Goal: Information Seeking & Learning: Learn about a topic

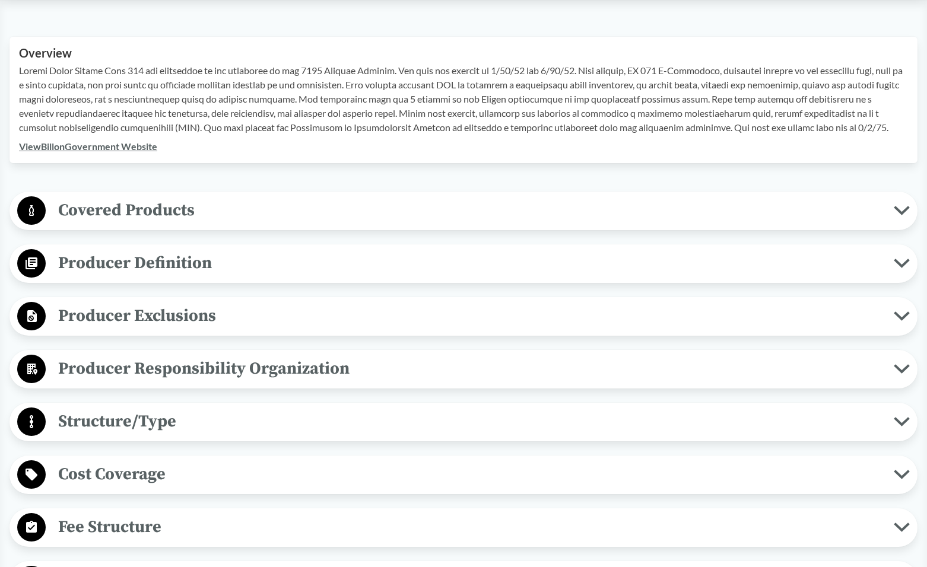
scroll to position [416, 0]
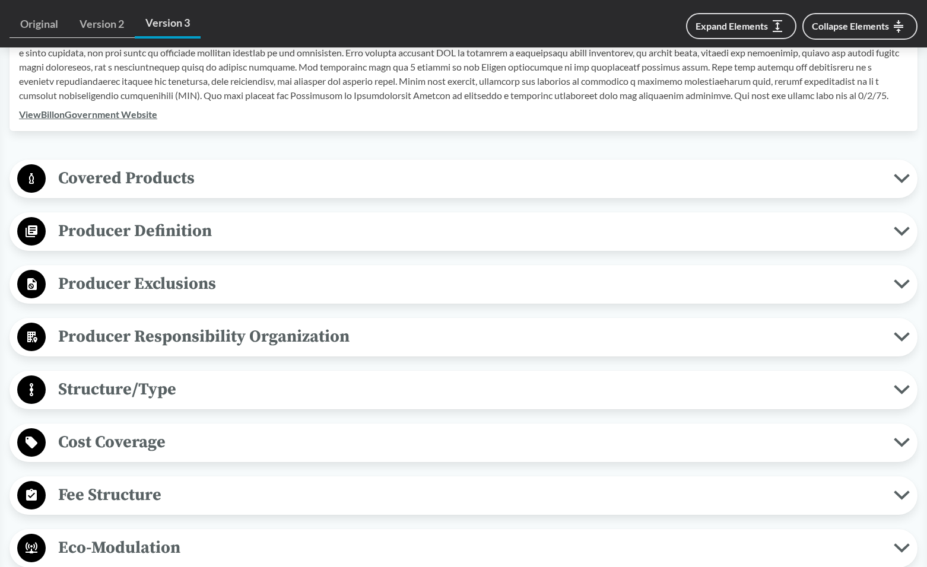
click at [161, 173] on span "Covered Products" at bounding box center [470, 178] width 848 height 27
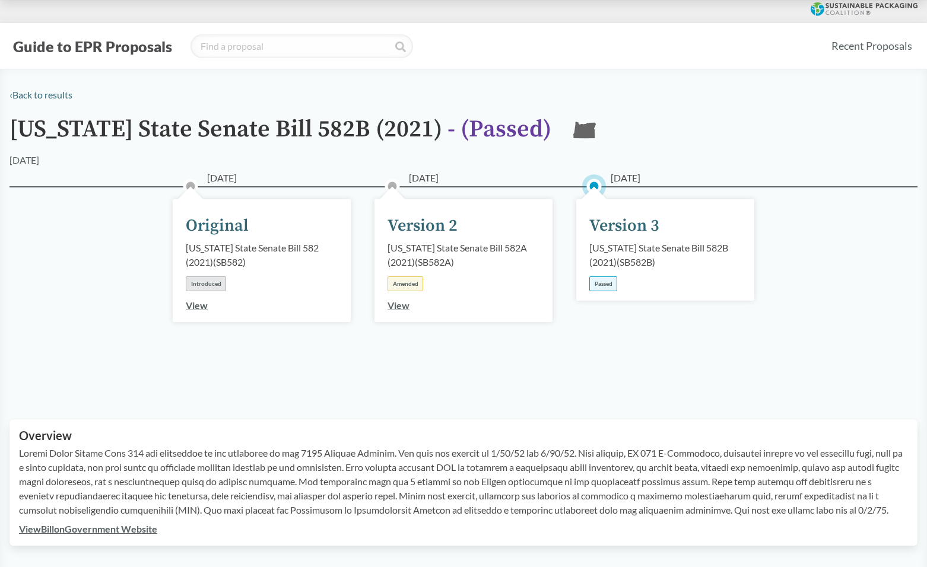
scroll to position [0, 0]
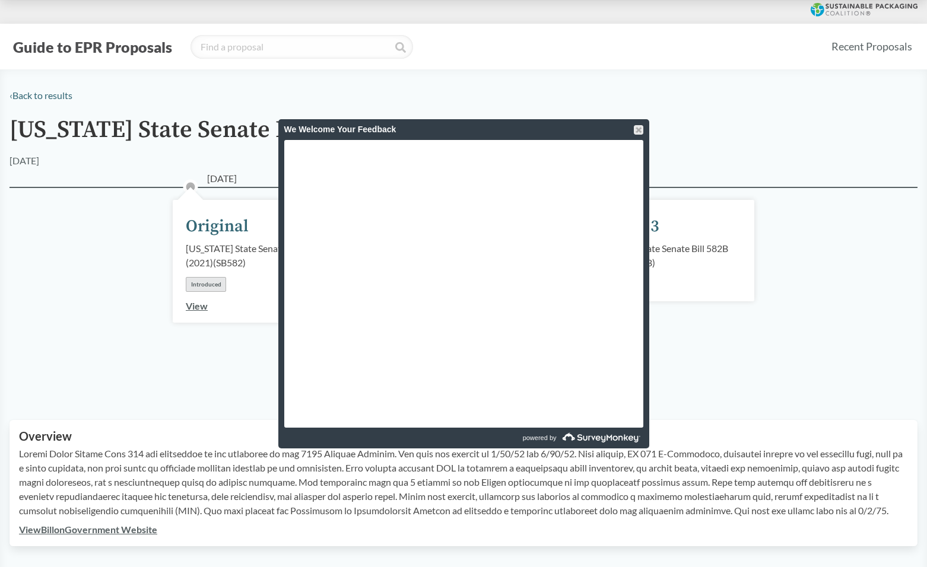
click at [138, 433] on h2 "Overview" at bounding box center [463, 437] width 889 height 14
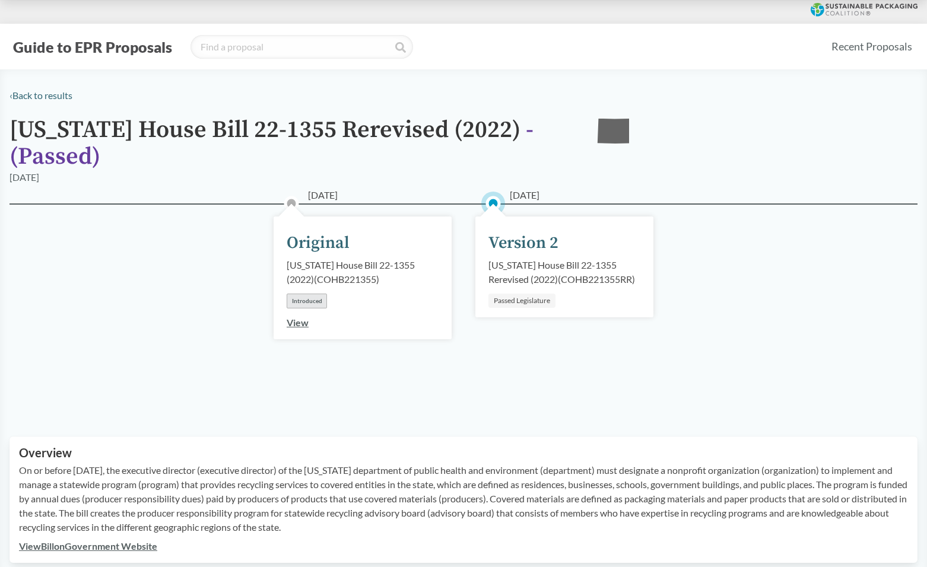
click at [524, 243] on div "Version 2" at bounding box center [524, 243] width 70 height 25
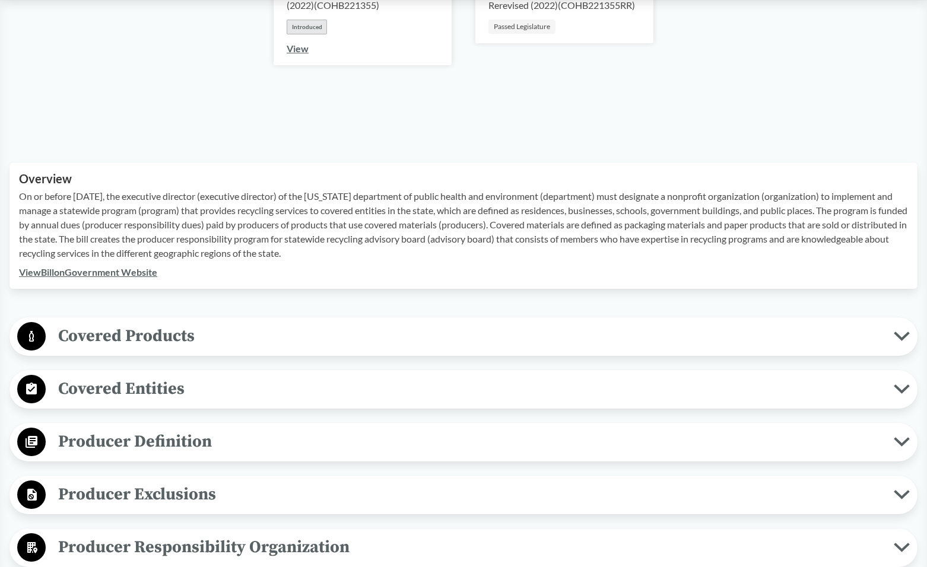
scroll to position [297, 0]
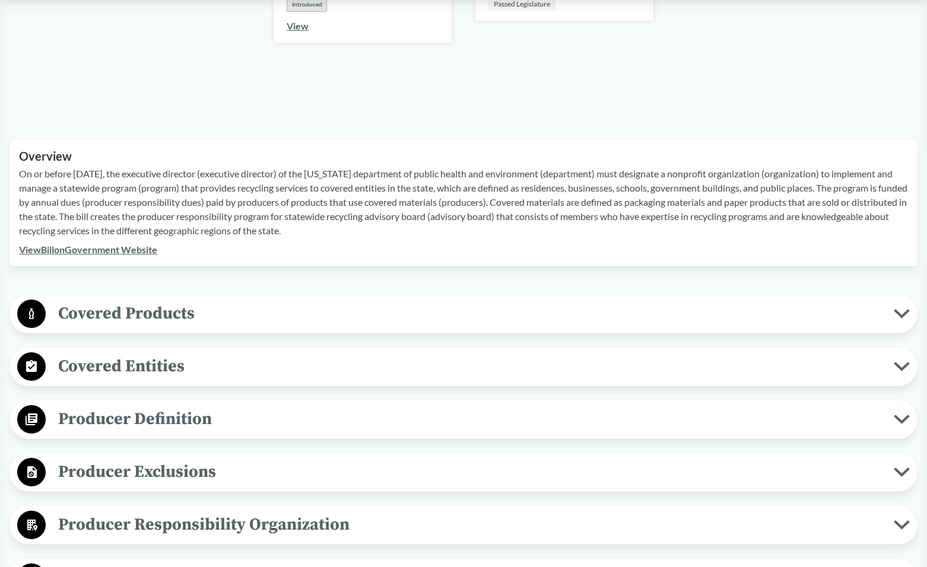
click at [179, 311] on span "Covered Products" at bounding box center [470, 313] width 848 height 27
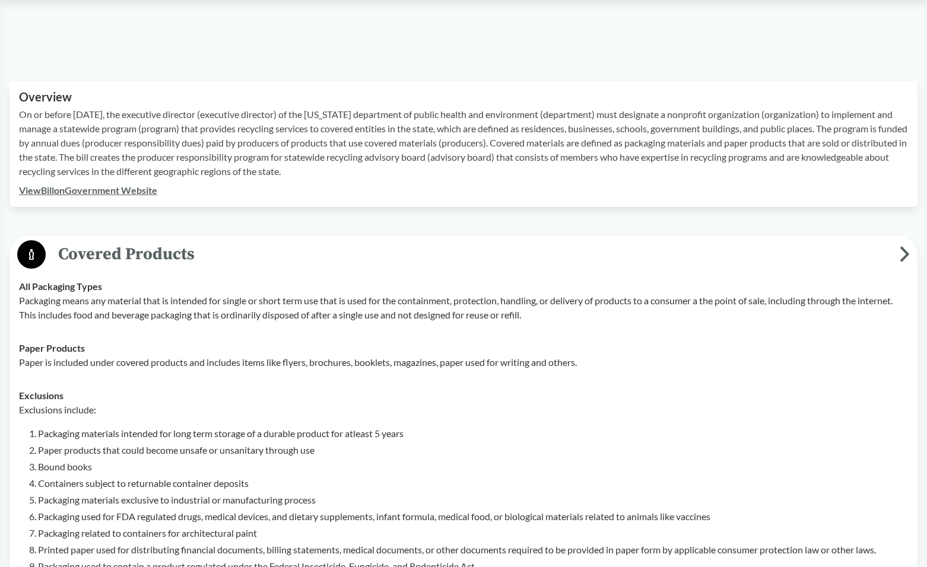
scroll to position [0, 0]
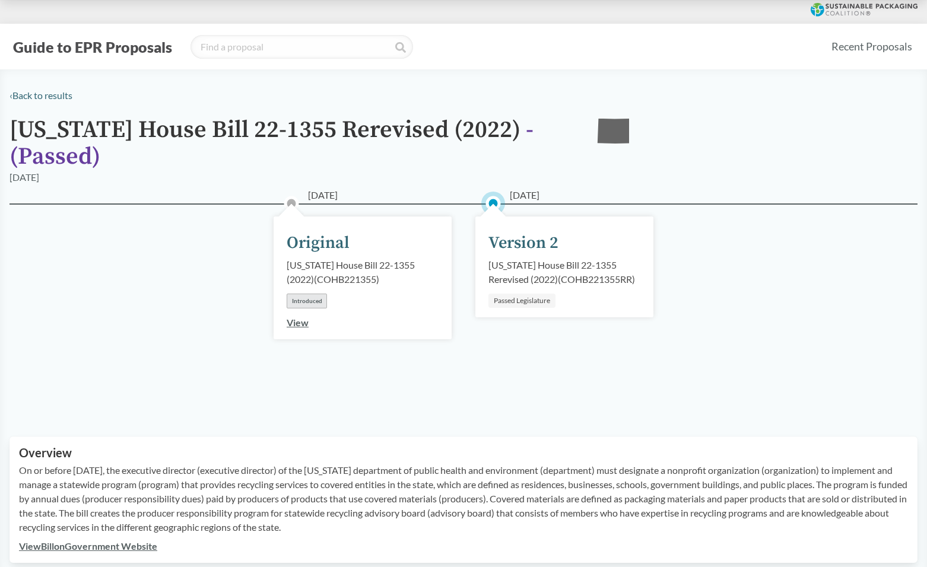
click at [332, 239] on div "Original" at bounding box center [318, 243] width 63 height 25
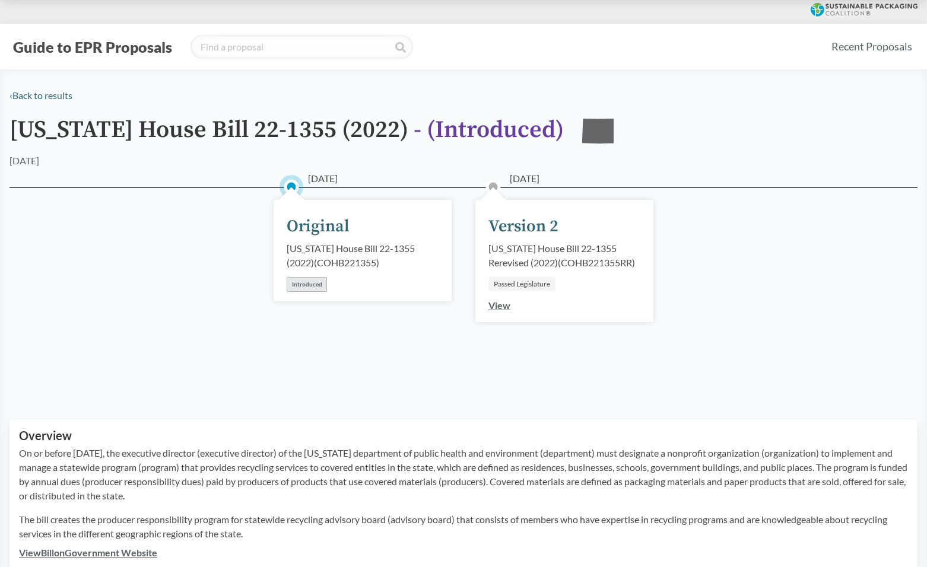
click at [499, 305] on link "View" at bounding box center [500, 305] width 22 height 11
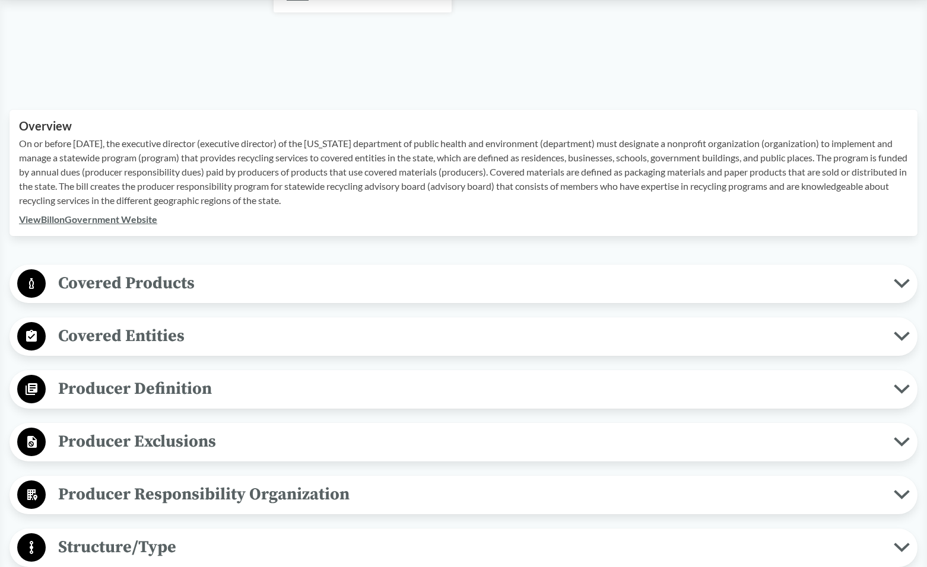
scroll to position [356, 0]
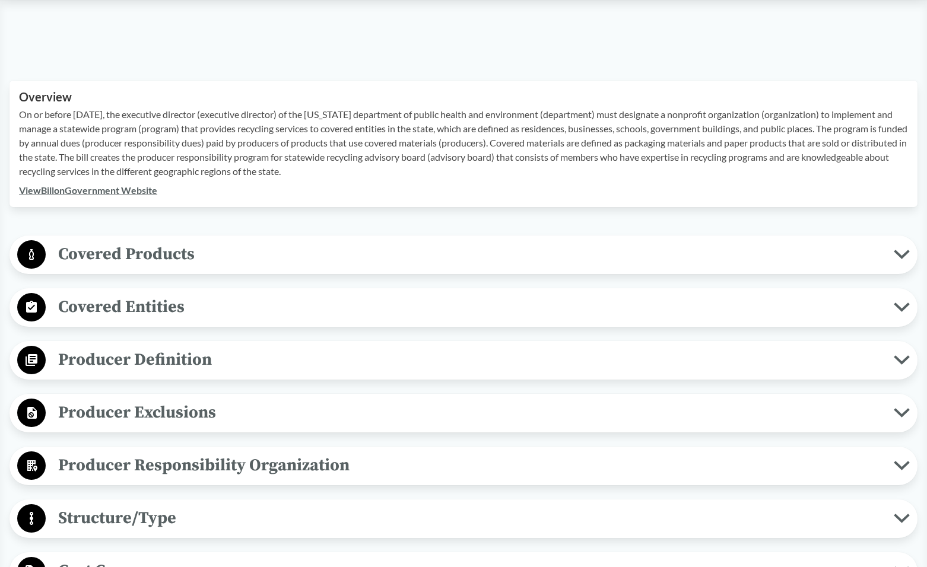
click at [124, 305] on span "Covered Entities" at bounding box center [470, 307] width 848 height 27
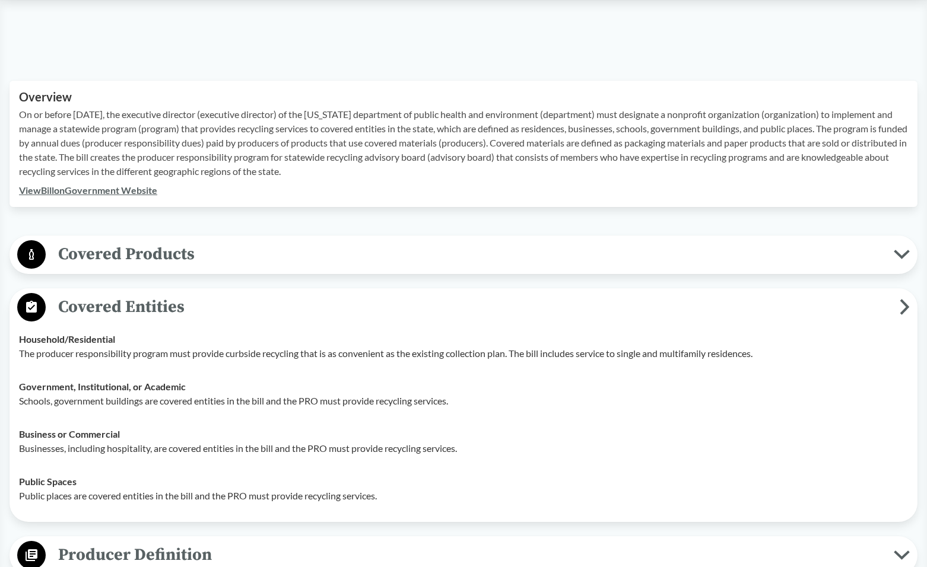
click at [141, 255] on span "Covered Products" at bounding box center [470, 254] width 848 height 27
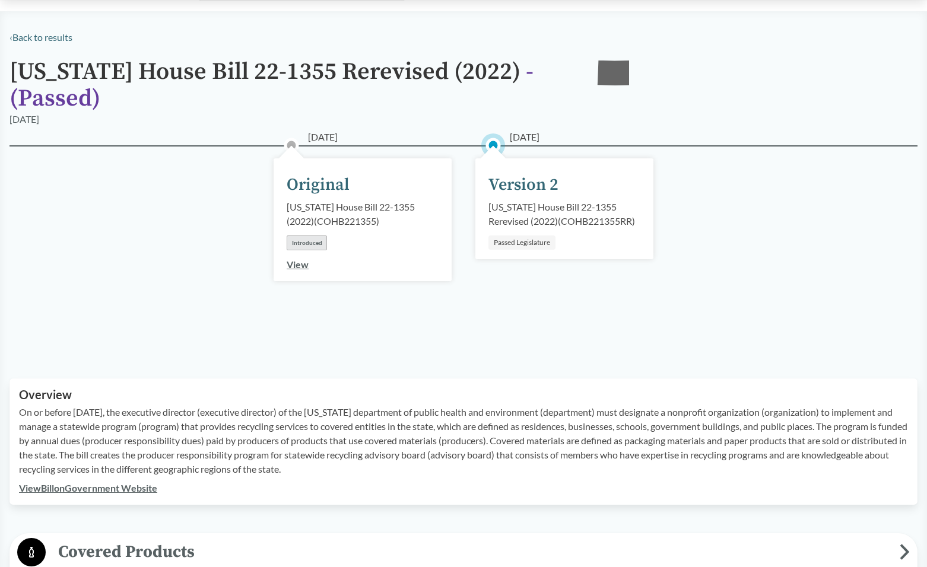
scroll to position [0, 0]
